Goal: Transaction & Acquisition: Purchase product/service

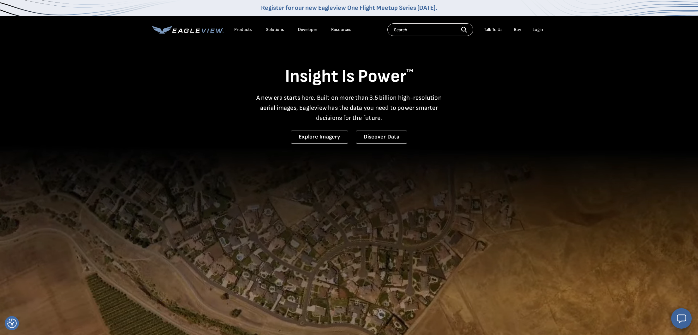
click at [538, 30] on div "Login" at bounding box center [538, 30] width 10 height 6
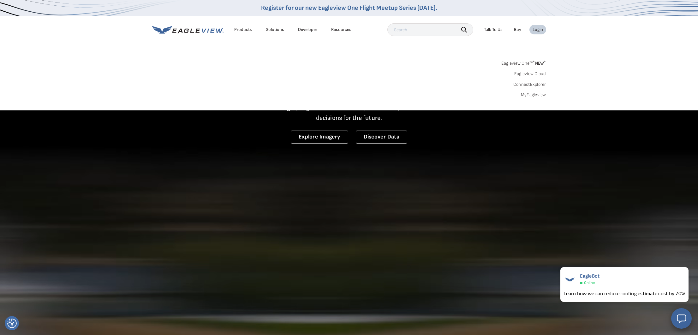
click at [535, 93] on link "MyEagleview" at bounding box center [533, 95] width 25 height 6
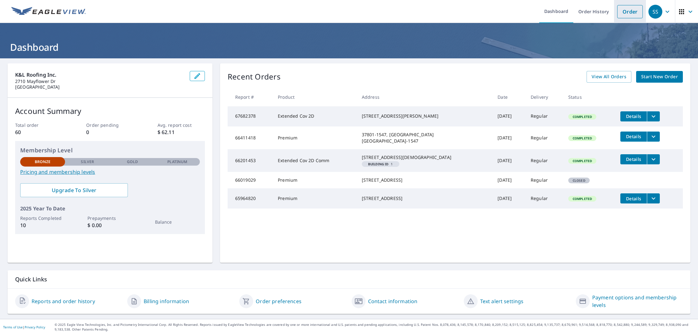
click at [635, 16] on link "Order" at bounding box center [630, 11] width 26 height 13
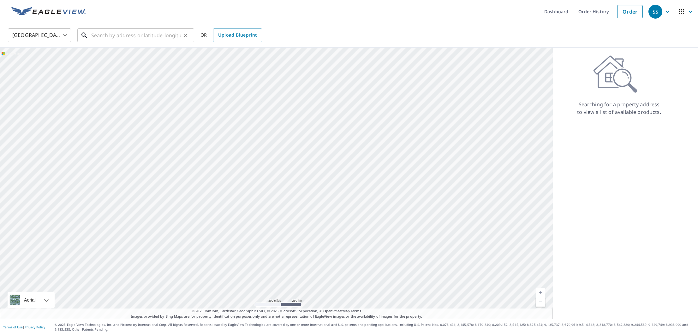
click at [157, 38] on input "text" at bounding box center [136, 36] width 90 height 18
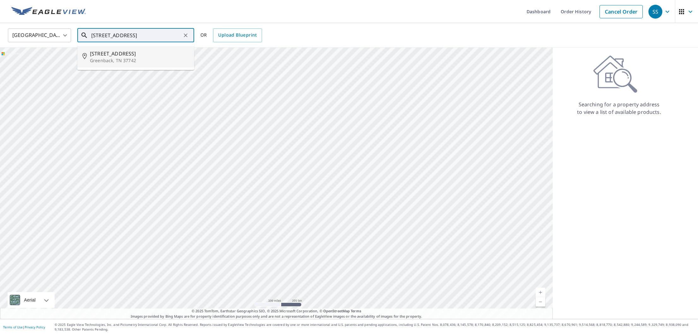
click at [146, 54] on span "[STREET_ADDRESS]" at bounding box center [139, 54] width 99 height 8
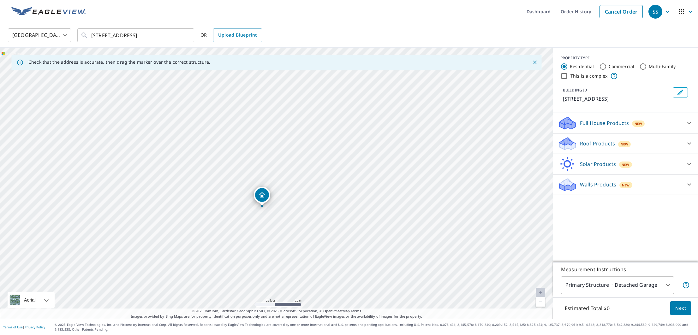
drag, startPoint x: 341, startPoint y: 199, endPoint x: 326, endPoint y: 223, distance: 28.9
click at [326, 223] on div "[STREET_ADDRESS]" at bounding box center [276, 183] width 553 height 271
drag, startPoint x: 368, startPoint y: 173, endPoint x: 325, endPoint y: 187, distance: 45.6
click at [340, 182] on div "[STREET_ADDRESS]" at bounding box center [276, 183] width 553 height 271
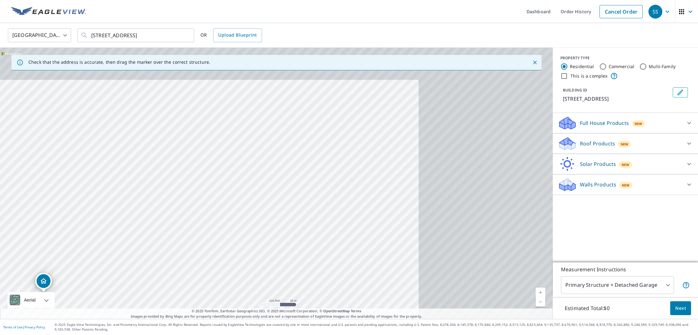
drag, startPoint x: 433, startPoint y: 149, endPoint x: 158, endPoint y: 220, distance: 284.0
click at [158, 220] on div "[STREET_ADDRESS]" at bounding box center [276, 183] width 553 height 271
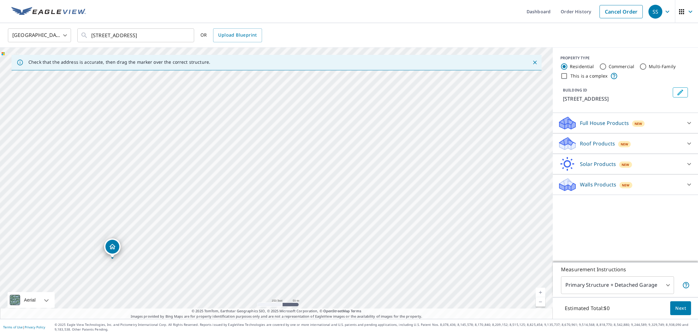
drag, startPoint x: 323, startPoint y: 177, endPoint x: 301, endPoint y: 194, distance: 27.7
click at [301, 194] on div "[STREET_ADDRESS]" at bounding box center [276, 183] width 553 height 271
drag, startPoint x: 347, startPoint y: 201, endPoint x: 105, endPoint y: 51, distance: 284.2
click at [105, 40] on div "United States US ​ [STREET_ADDRESS] ​ OR Upload Blueprint Check that the addres…" at bounding box center [349, 171] width 698 height 296
click at [138, 109] on div "[STREET_ADDRESS]" at bounding box center [276, 183] width 553 height 271
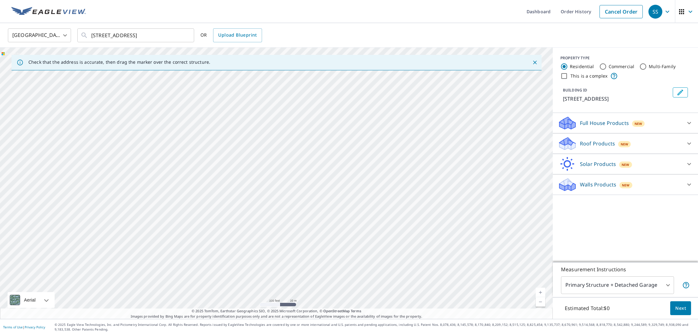
drag, startPoint x: 207, startPoint y: 231, endPoint x: 194, endPoint y: -33, distance: 264.9
click at [194, 0] on html "SS SS Dashboard Order History Cancel Order SS United States US ​ [STREET_ADDRES…" at bounding box center [349, 167] width 698 height 335
click at [215, 111] on div "[STREET_ADDRESS]" at bounding box center [276, 183] width 553 height 271
drag, startPoint x: 189, startPoint y: 174, endPoint x: 278, endPoint y: 182, distance: 89.4
click at [325, 179] on div "[STREET_ADDRESS]" at bounding box center [276, 183] width 553 height 271
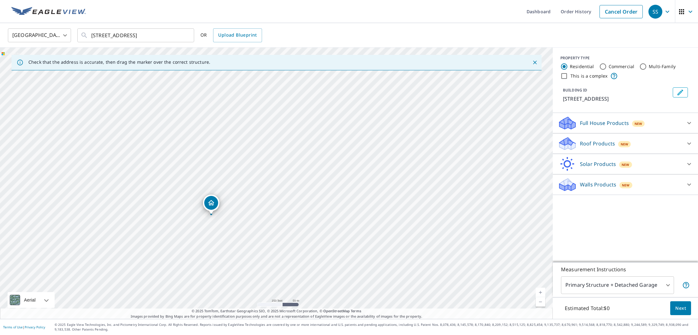
drag, startPoint x: 137, startPoint y: 179, endPoint x: 275, endPoint y: 248, distance: 154.7
click at [277, 248] on div "[STREET_ADDRESS]" at bounding box center [276, 183] width 553 height 271
drag, startPoint x: 215, startPoint y: 125, endPoint x: 243, endPoint y: 267, distance: 145.1
click at [244, 269] on div "[STREET_ADDRESS]" at bounding box center [276, 183] width 553 height 271
drag, startPoint x: 301, startPoint y: 246, endPoint x: 331, endPoint y: 78, distance: 171.1
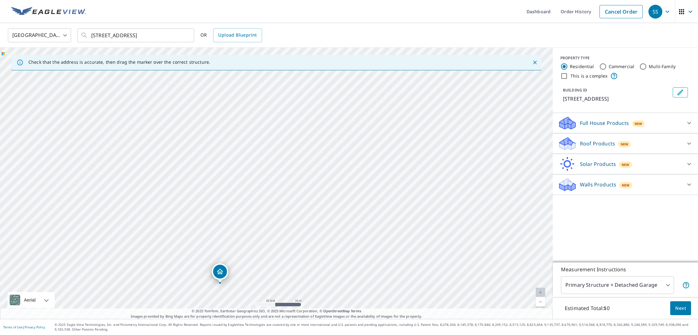
click at [331, 78] on div "[STREET_ADDRESS]" at bounding box center [276, 183] width 553 height 271
click at [539, 301] on link "Current Level 20, Zoom Out" at bounding box center [540, 301] width 9 height 9
click at [539, 301] on link "Current Level 19, Zoom Out" at bounding box center [540, 301] width 9 height 9
drag, startPoint x: 477, startPoint y: 232, endPoint x: 284, endPoint y: 149, distance: 210.7
click at [284, 149] on div "[STREET_ADDRESS]" at bounding box center [276, 183] width 553 height 271
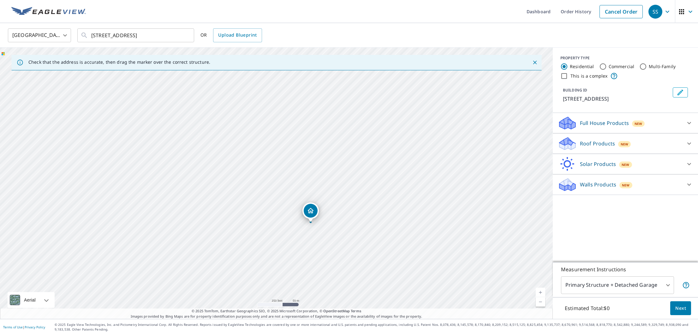
drag, startPoint x: 253, startPoint y: 150, endPoint x: 415, endPoint y: 258, distance: 195.1
click at [415, 258] on div "[STREET_ADDRESS]" at bounding box center [276, 183] width 553 height 271
drag, startPoint x: 382, startPoint y: 176, endPoint x: 350, endPoint y: 177, distance: 31.6
click at [412, 138] on div "[STREET_ADDRESS]" at bounding box center [276, 183] width 553 height 271
click at [541, 301] on link "Current Level 20, Zoom Out" at bounding box center [540, 301] width 9 height 9
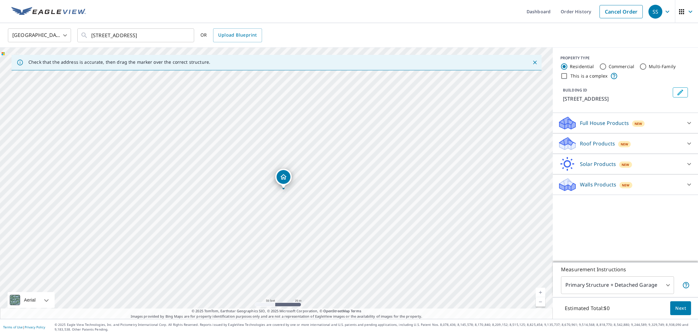
click at [541, 301] on link "Current Level 19, Zoom Out" at bounding box center [540, 301] width 9 height 9
click at [540, 304] on link "Current Level 18, Zoom Out" at bounding box center [540, 301] width 9 height 9
click at [540, 304] on link "Current Level 17, Zoom Out" at bounding box center [540, 301] width 9 height 9
drag, startPoint x: 467, startPoint y: 255, endPoint x: 479, endPoint y: 233, distance: 24.6
click at [479, 233] on div "[STREET_ADDRESS]" at bounding box center [276, 183] width 553 height 271
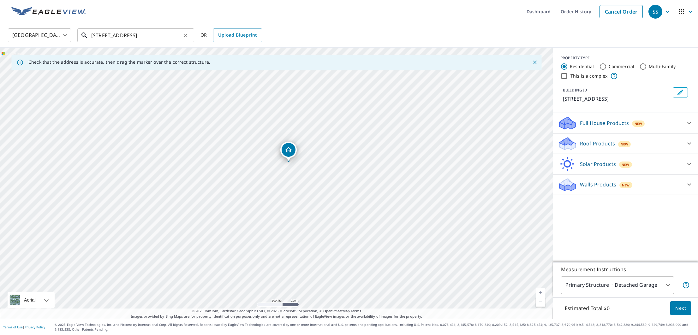
click at [169, 35] on input "[STREET_ADDRESS]" at bounding box center [136, 36] width 90 height 18
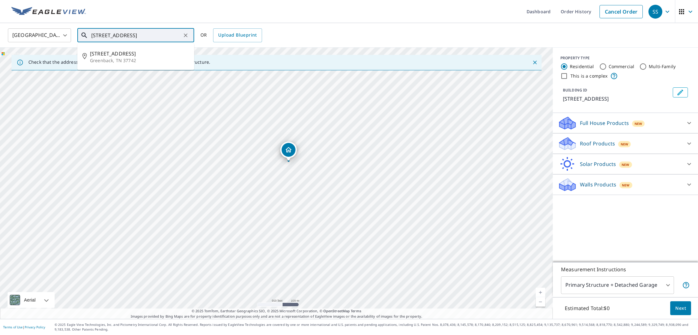
click at [169, 35] on input "[STREET_ADDRESS]" at bounding box center [136, 36] width 90 height 18
click at [156, 52] on span "[GEOGRAPHIC_DATA]" at bounding box center [139, 54] width 99 height 8
type input "[STREET_ADDRESS][PERSON_NAME]"
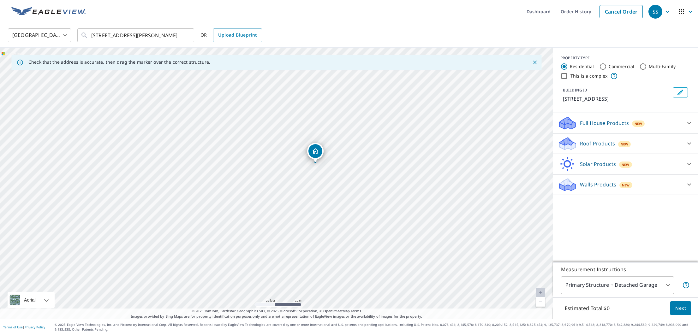
drag, startPoint x: 354, startPoint y: 182, endPoint x: 394, endPoint y: 190, distance: 41.0
click at [395, 190] on div "[STREET_ADDRESS][PERSON_NAME]" at bounding box center [276, 183] width 553 height 271
